Goal: Task Accomplishment & Management: Manage account settings

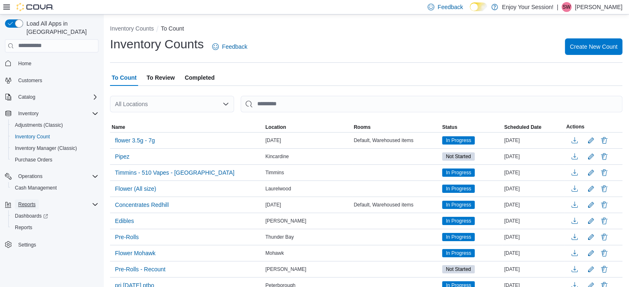
click at [25, 201] on span "Reports" at bounding box center [26, 204] width 17 height 7
click at [25, 224] on span "Reports" at bounding box center [23, 227] width 17 height 7
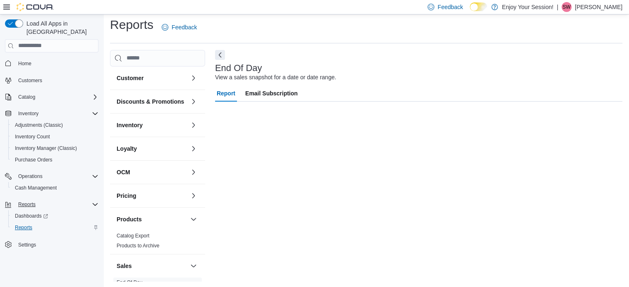
scroll to position [5, 0]
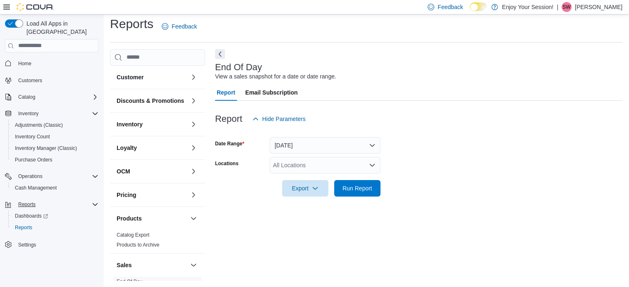
click at [371, 163] on icon "Open list of options" at bounding box center [372, 165] width 7 height 7
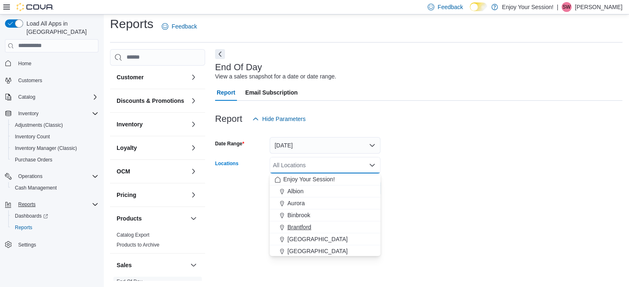
scroll to position [41, 0]
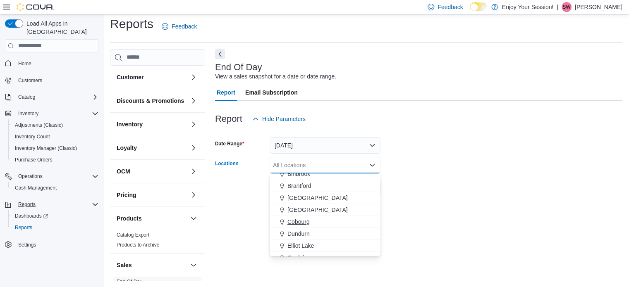
click at [303, 222] on span "Cobourg" at bounding box center [298, 222] width 22 height 8
click at [437, 203] on div at bounding box center [418, 202] width 407 height 10
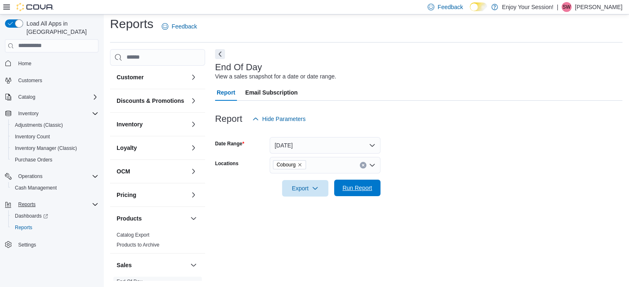
click at [360, 188] on span "Run Report" at bounding box center [357, 188] width 30 height 8
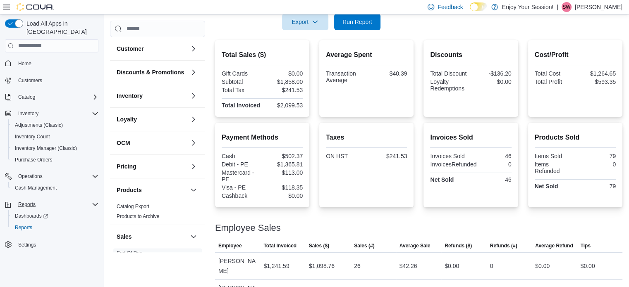
scroll to position [177, 0]
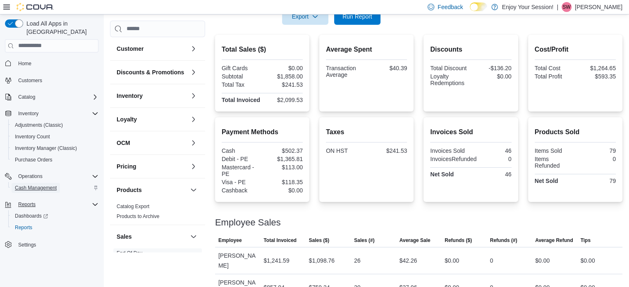
click at [38, 185] on span "Cash Management" at bounding box center [36, 188] width 42 height 7
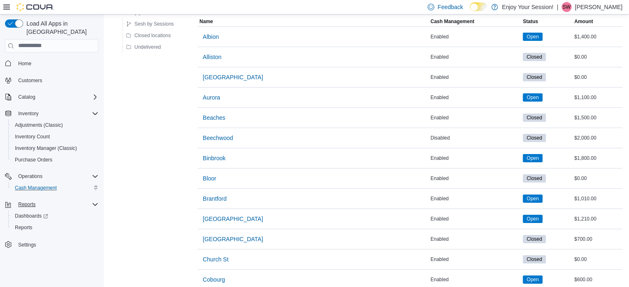
scroll to position [83, 0]
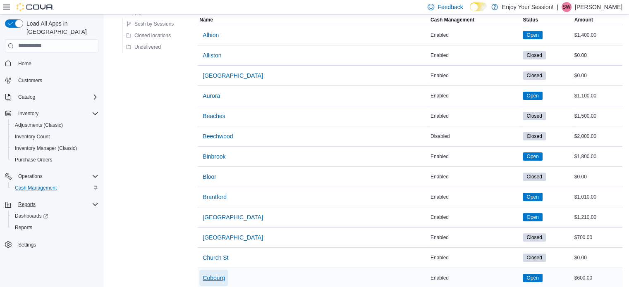
click at [209, 277] on span "Cobourg" at bounding box center [214, 278] width 22 height 8
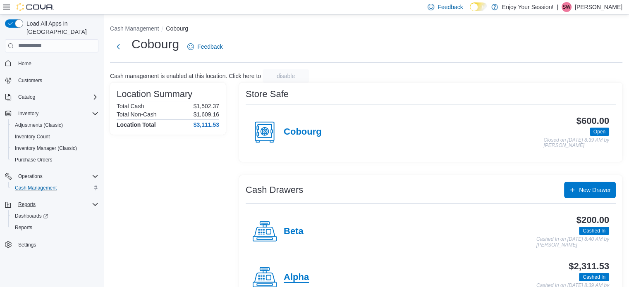
click at [295, 277] on h4 "Alpha" at bounding box center [296, 277] width 25 height 11
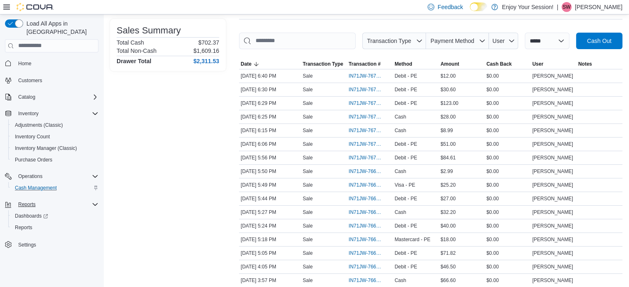
scroll to position [124, 0]
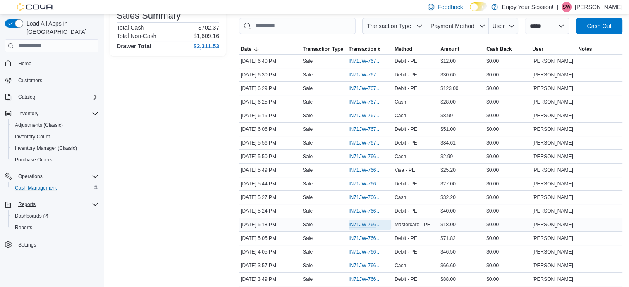
click at [367, 222] on span "IN71JW-7669771" at bounding box center [365, 225] width 34 height 7
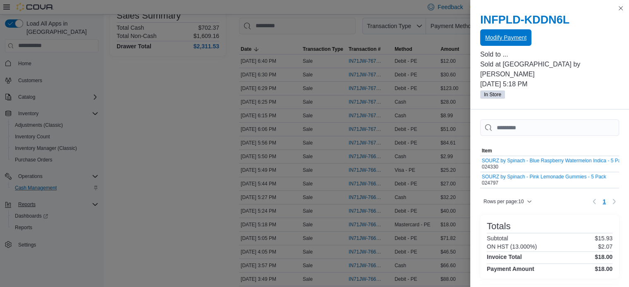
click at [519, 35] on span "Modify Payment" at bounding box center [505, 37] width 41 height 8
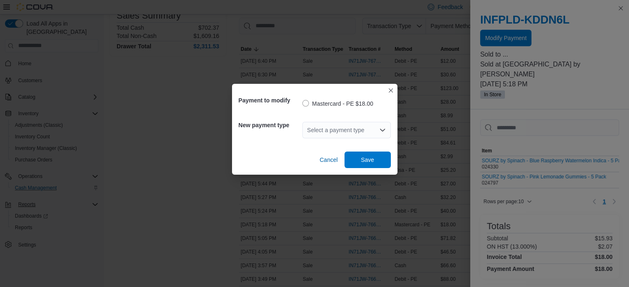
click at [370, 130] on div "Select a payment type" at bounding box center [346, 130] width 88 height 17
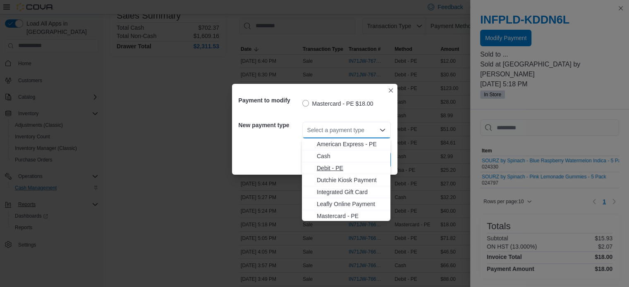
click at [350, 167] on span "Debit - PE" at bounding box center [351, 168] width 69 height 8
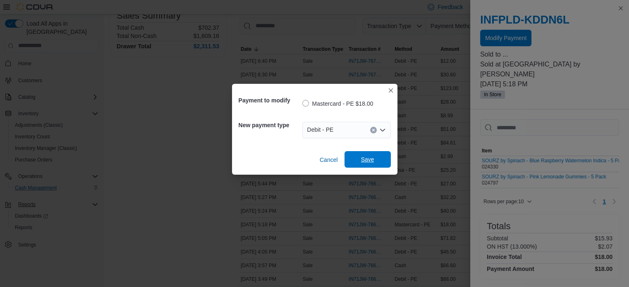
click at [355, 161] on span "Save" at bounding box center [367, 159] width 36 height 17
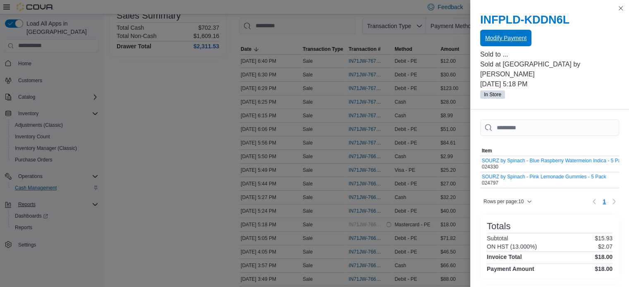
scroll to position [0, 0]
click at [620, 9] on button "Close this dialog" at bounding box center [620, 8] width 10 height 10
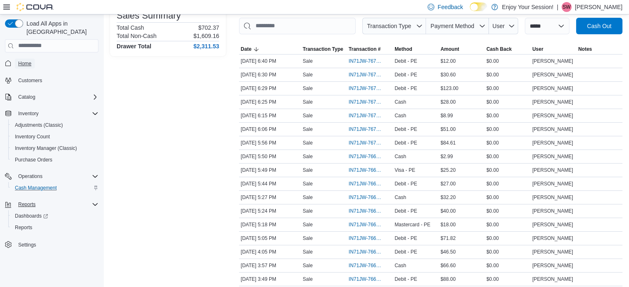
click at [25, 60] on span "Home" at bounding box center [24, 63] width 13 height 7
